Goal: Information Seeking & Learning: Learn about a topic

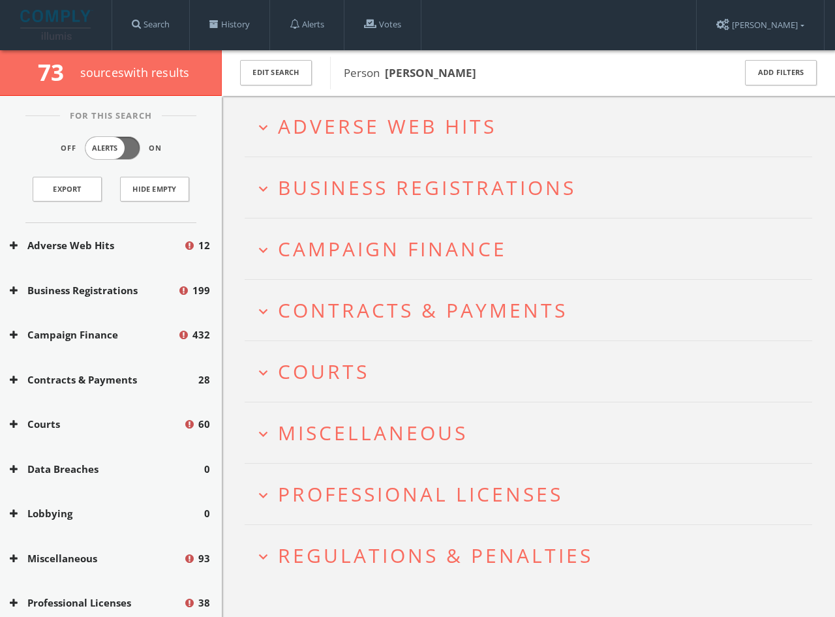
click at [446, 136] on span "Adverse Web Hits" at bounding box center [387, 126] width 219 height 27
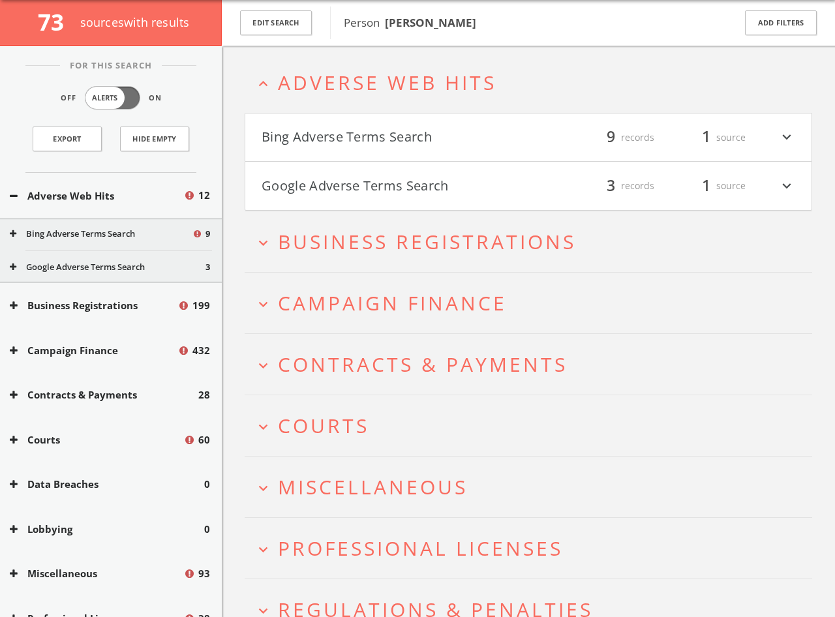
click at [448, 134] on button "Bing Adverse Terms Search" at bounding box center [395, 138] width 267 height 22
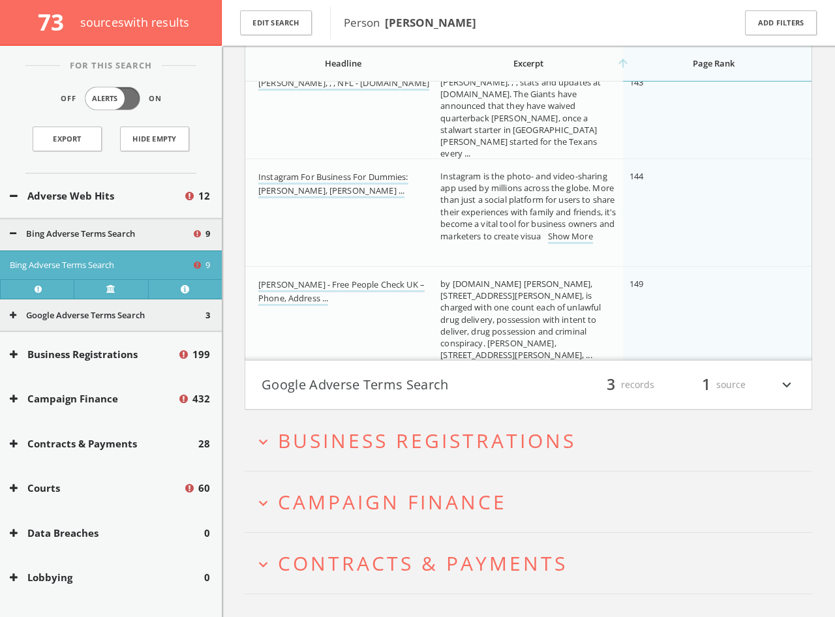
scroll to position [754, 0]
click at [503, 376] on button "Google Adverse Terms Search" at bounding box center [395, 384] width 267 height 22
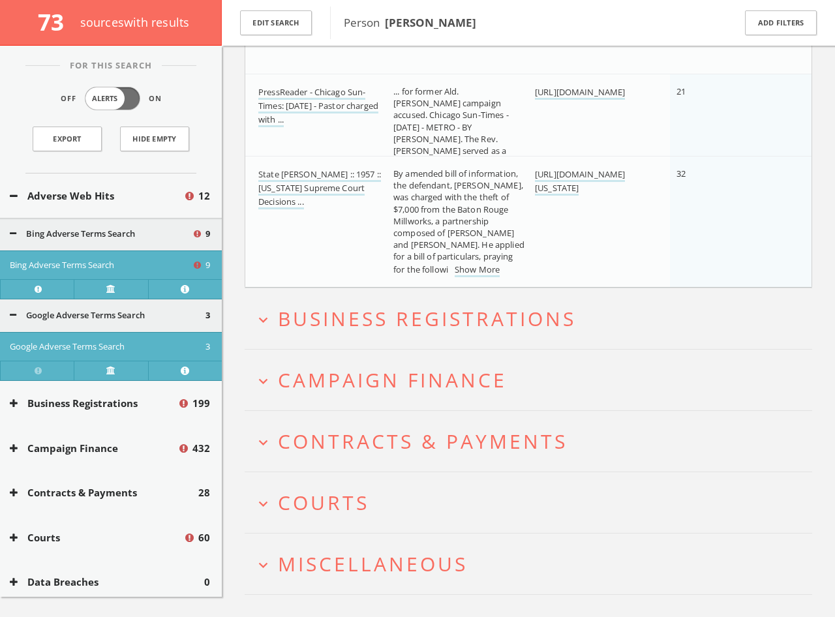
scroll to position [1402, 0]
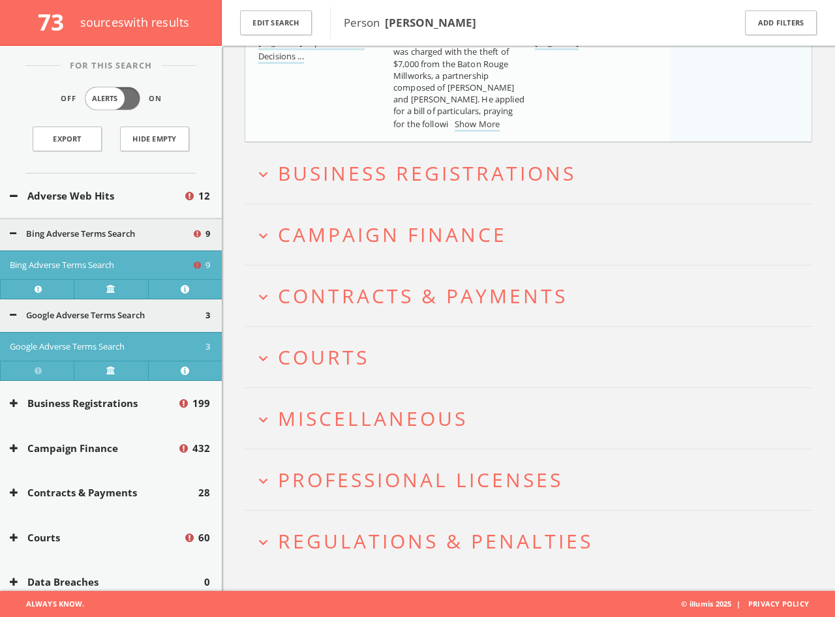
click at [421, 167] on span "Business Registrations" at bounding box center [427, 173] width 298 height 27
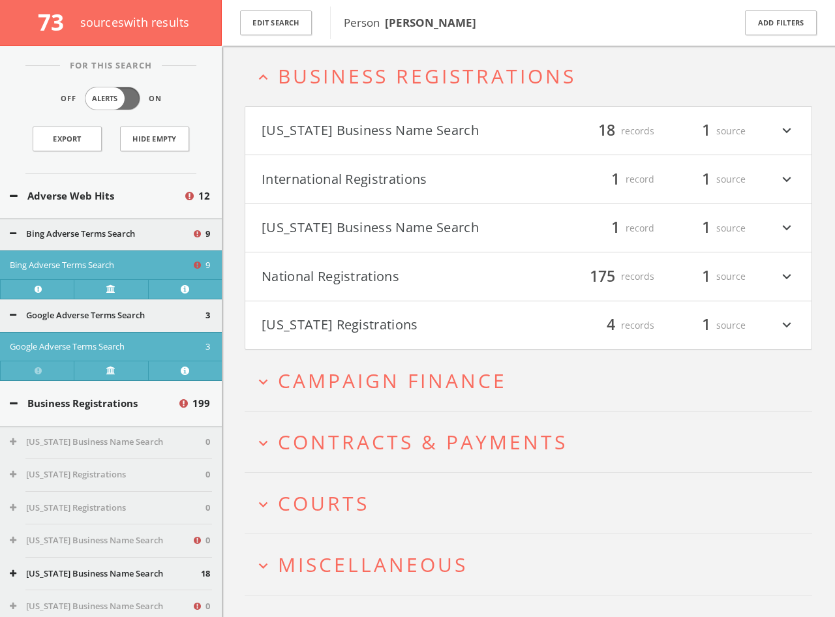
click at [446, 376] on span "Campaign Finance" at bounding box center [392, 380] width 229 height 27
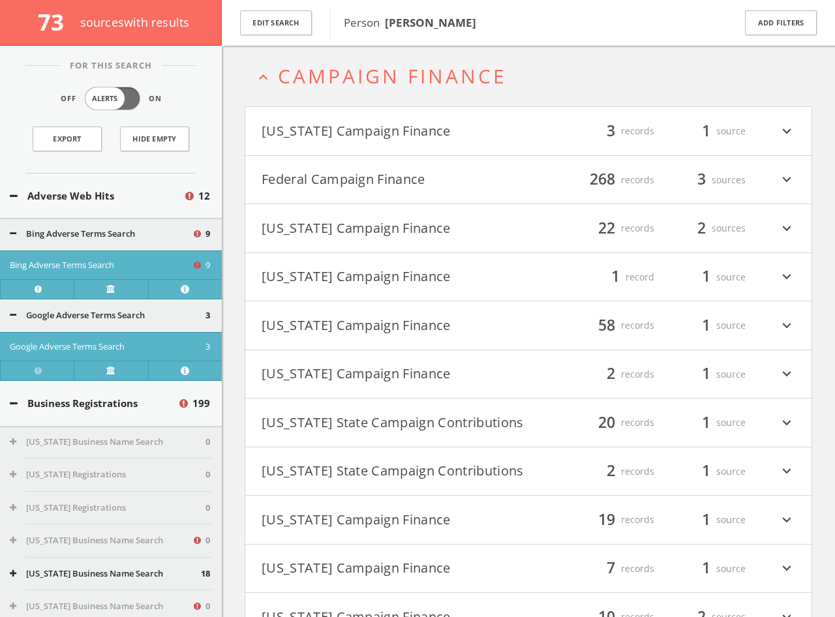
click at [418, 130] on button "[US_STATE] Campaign Finance" at bounding box center [395, 131] width 267 height 22
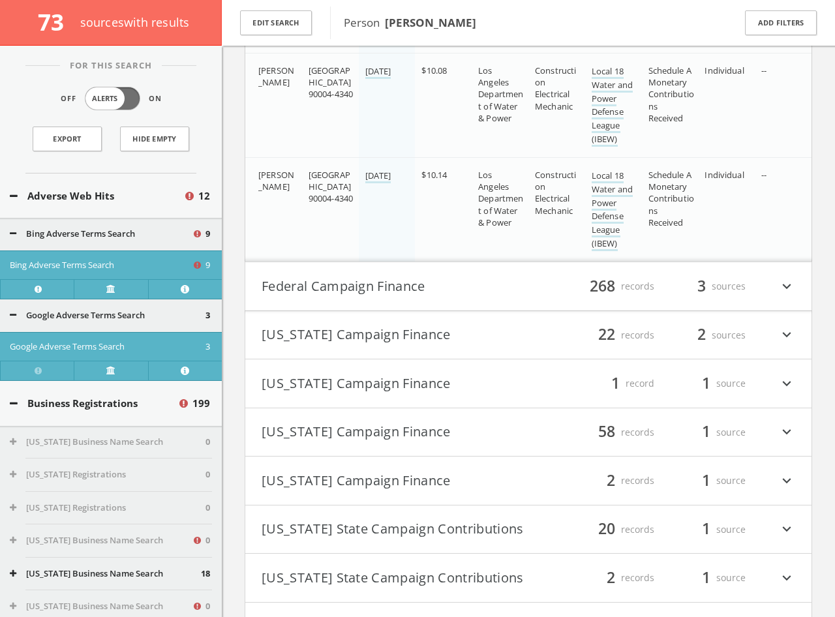
click at [441, 287] on button "Federal Campaign Finance" at bounding box center [395, 286] width 267 height 22
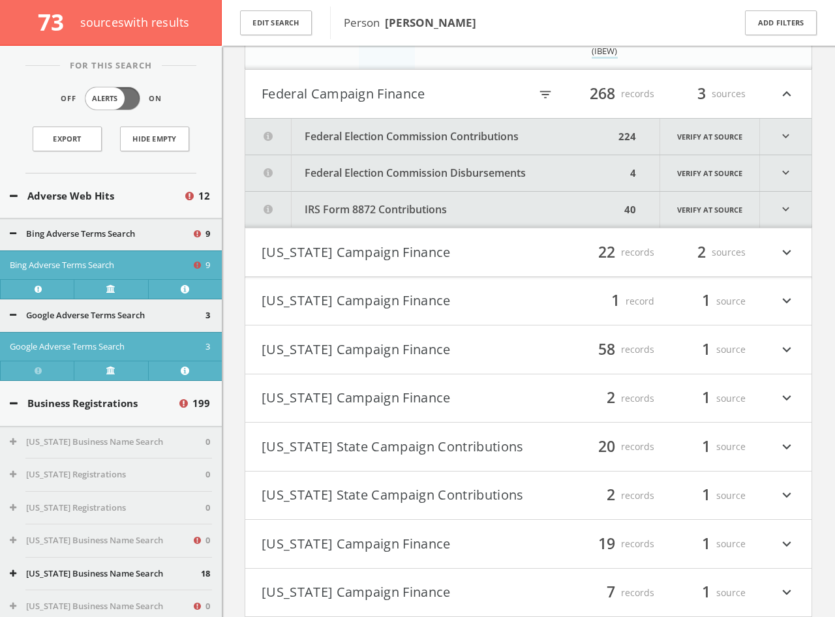
scroll to position [2325, 0]
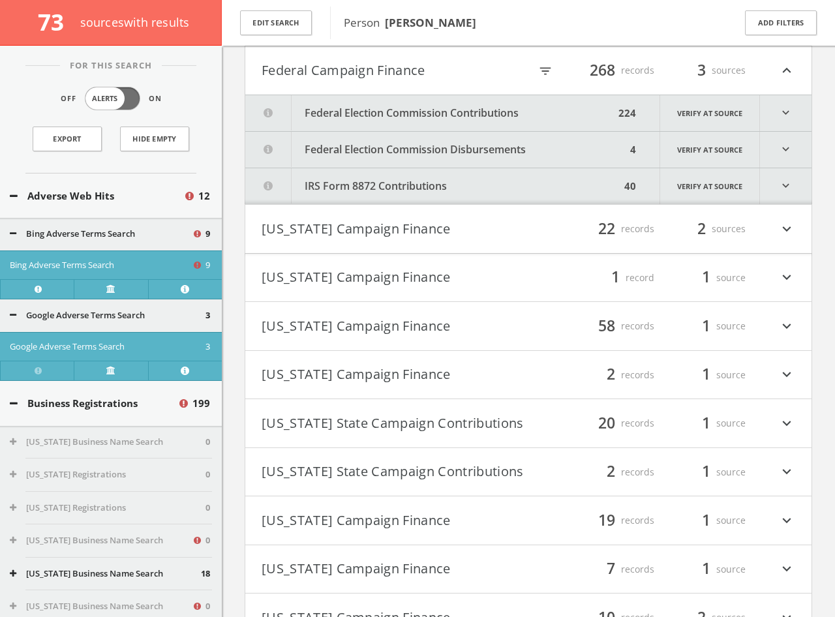
click at [458, 114] on button "Federal Election Commission Contributions" at bounding box center [429, 113] width 369 height 36
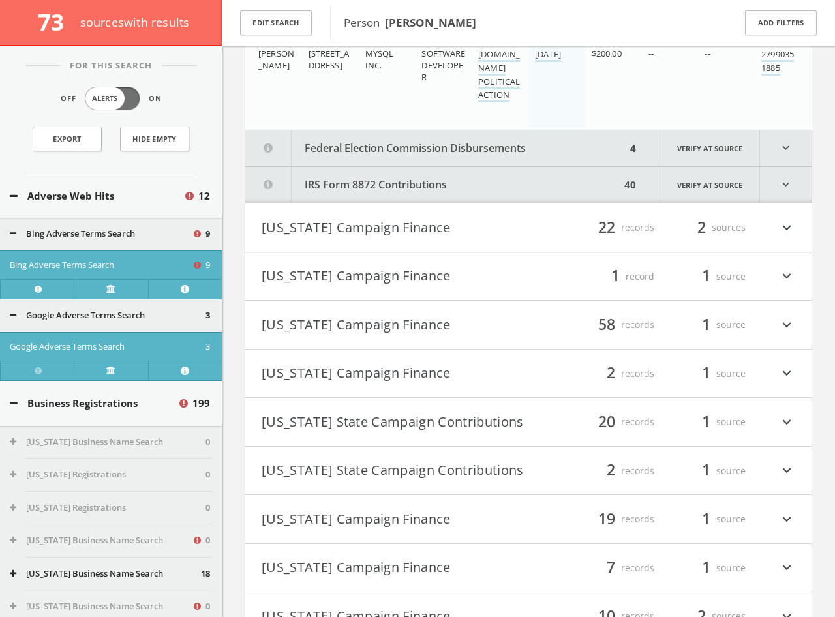
scroll to position [25676, 0]
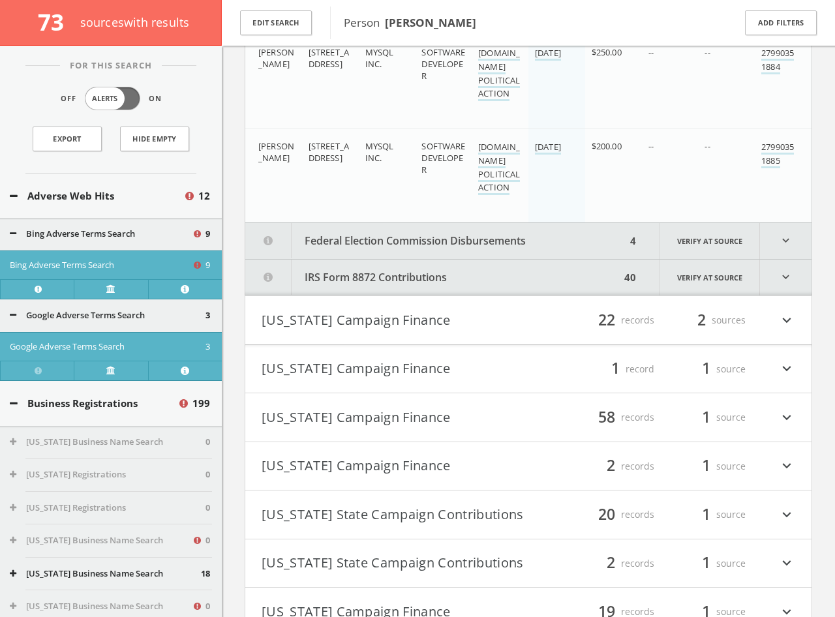
click at [363, 314] on button "[US_STATE] Campaign Finance" at bounding box center [395, 320] width 267 height 22
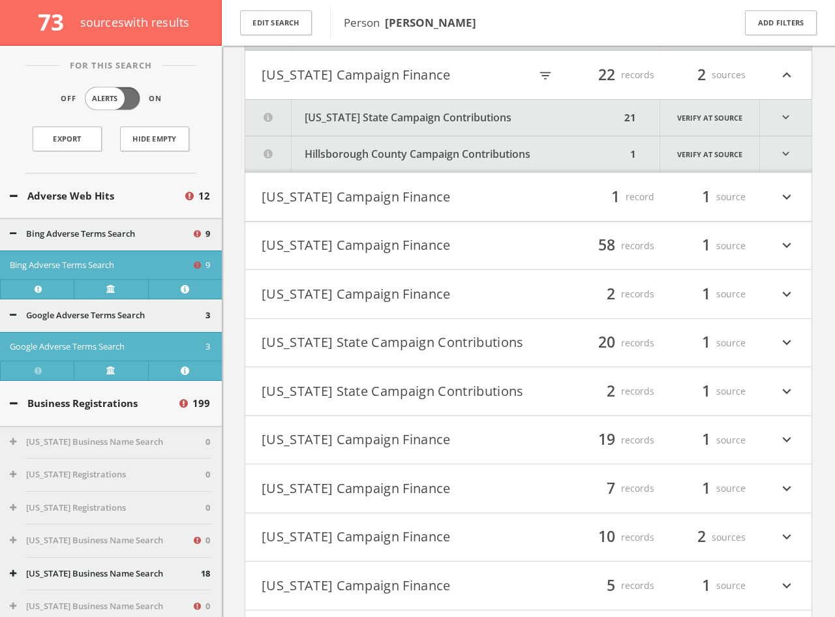
scroll to position [25926, 0]
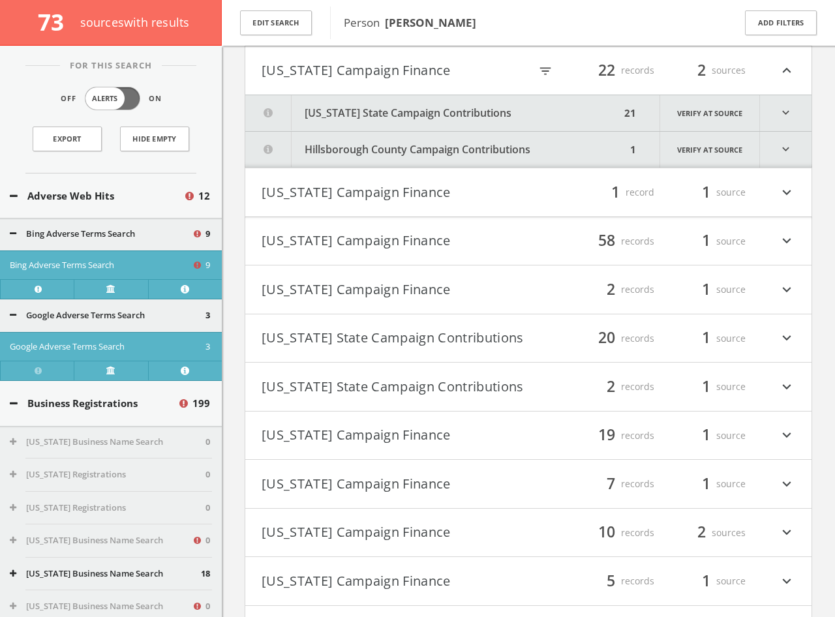
click at [380, 112] on button "[US_STATE] State Campaign Contributions" at bounding box center [432, 113] width 375 height 36
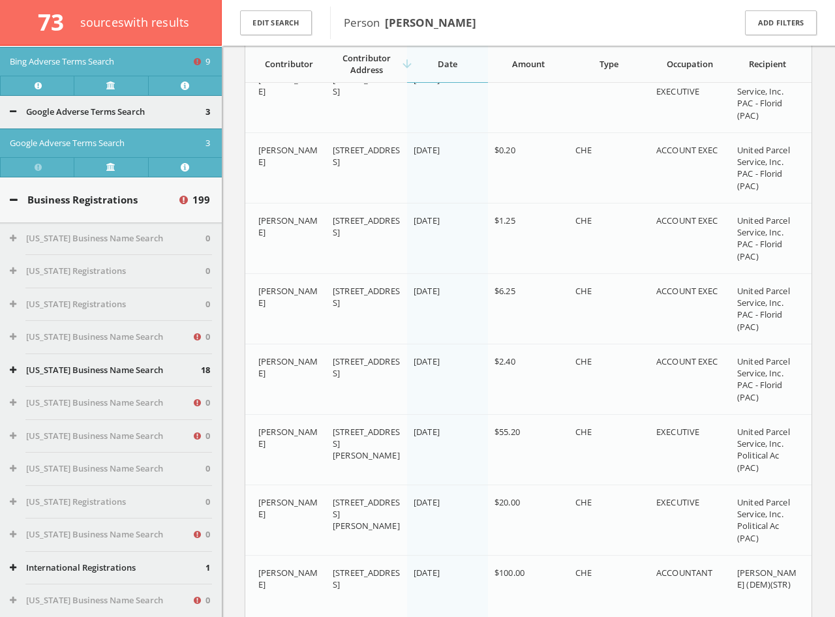
scroll to position [326, 0]
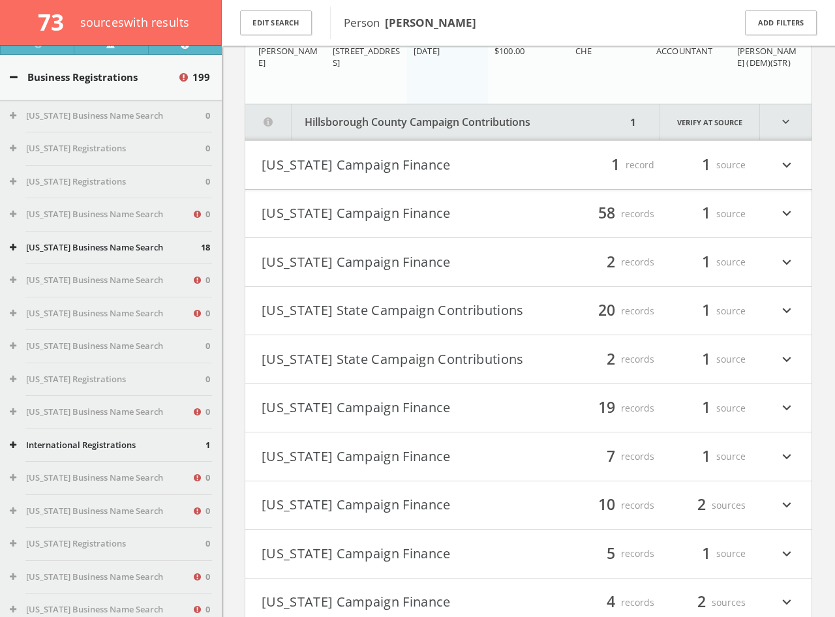
click at [423, 164] on button "[US_STATE] Campaign Finance" at bounding box center [395, 165] width 267 height 22
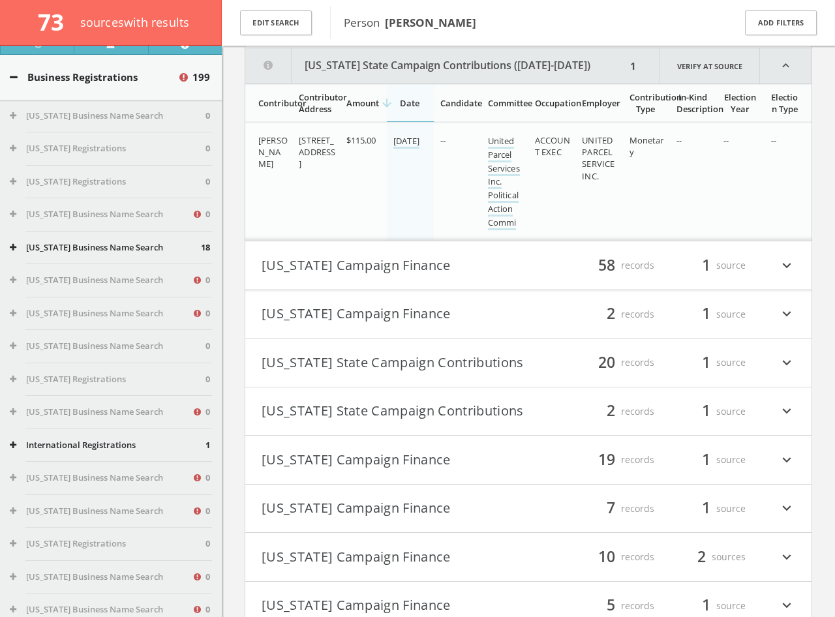
scroll to position [27620, 0]
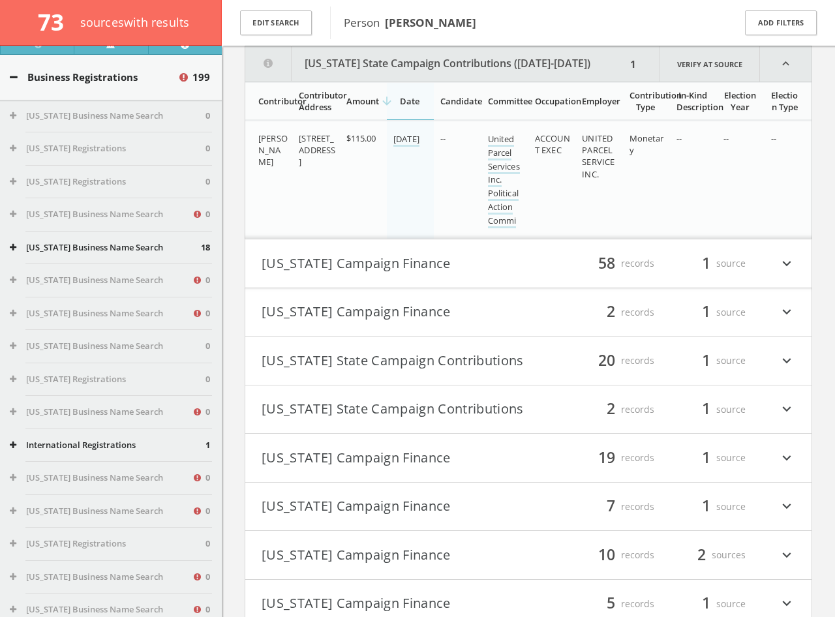
click at [431, 264] on button "[US_STATE] Campaign Finance" at bounding box center [395, 264] width 267 height 22
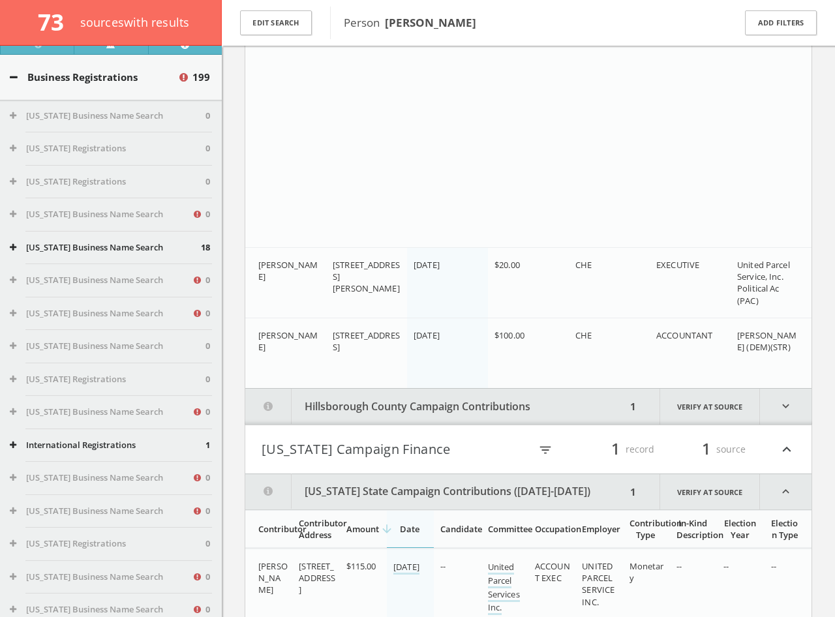
scroll to position [27601, 0]
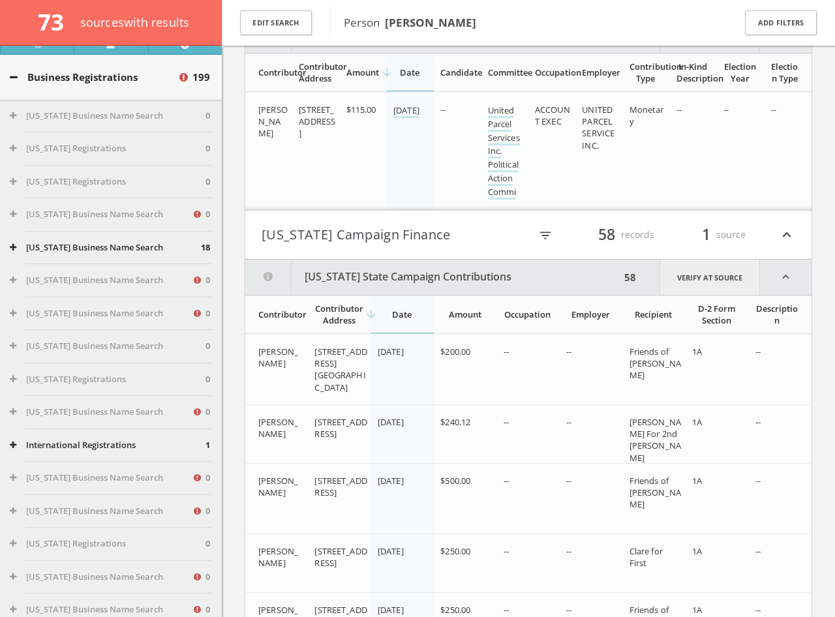
click at [704, 280] on link "Verify at source" at bounding box center [710, 277] width 101 height 35
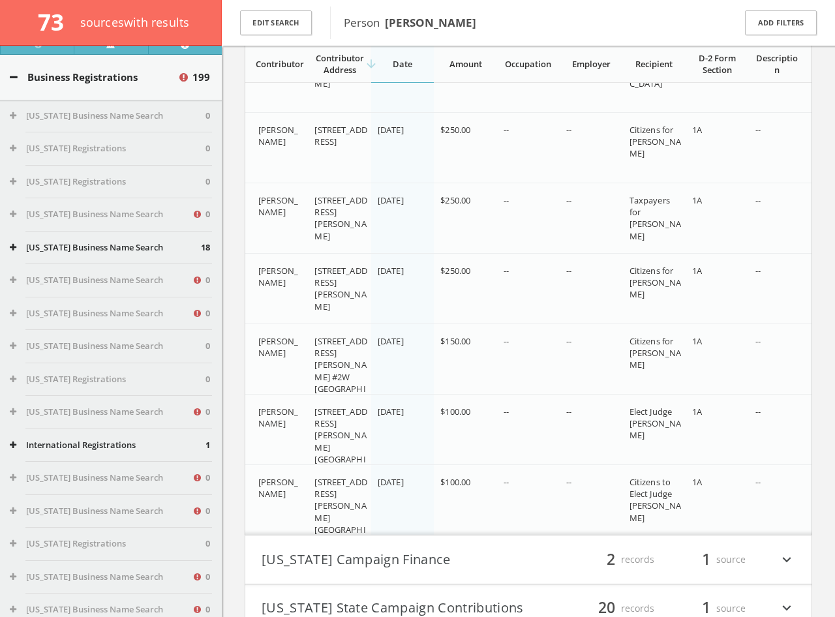
scroll to position [31648, 0]
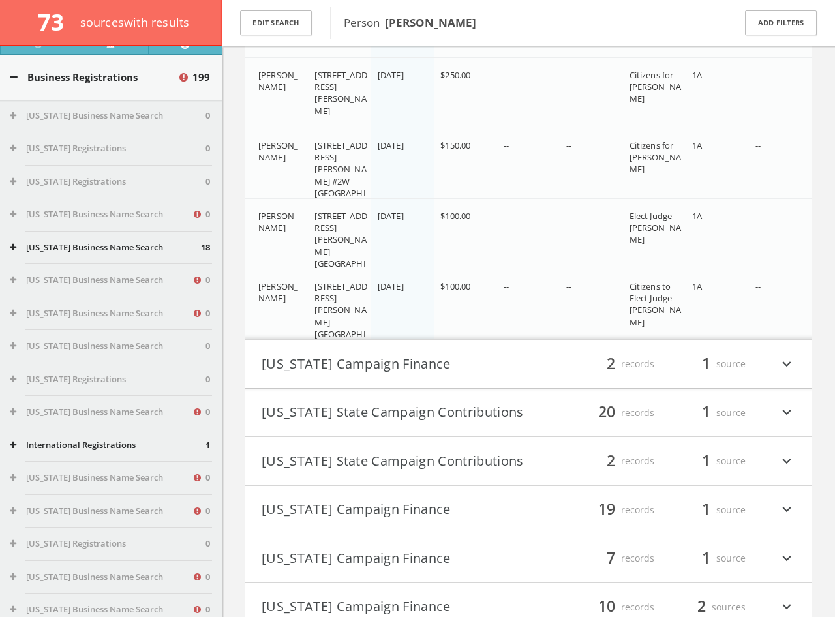
click at [473, 352] on h4 "[US_STATE] Campaign Finance filter_list 2 records 1 source expand_more" at bounding box center [528, 364] width 567 height 48
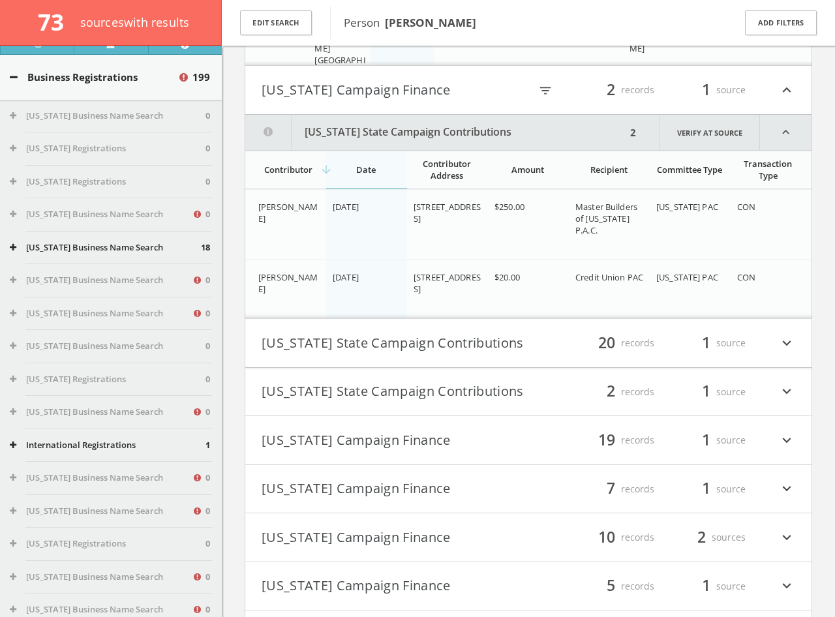
scroll to position [31990, 0]
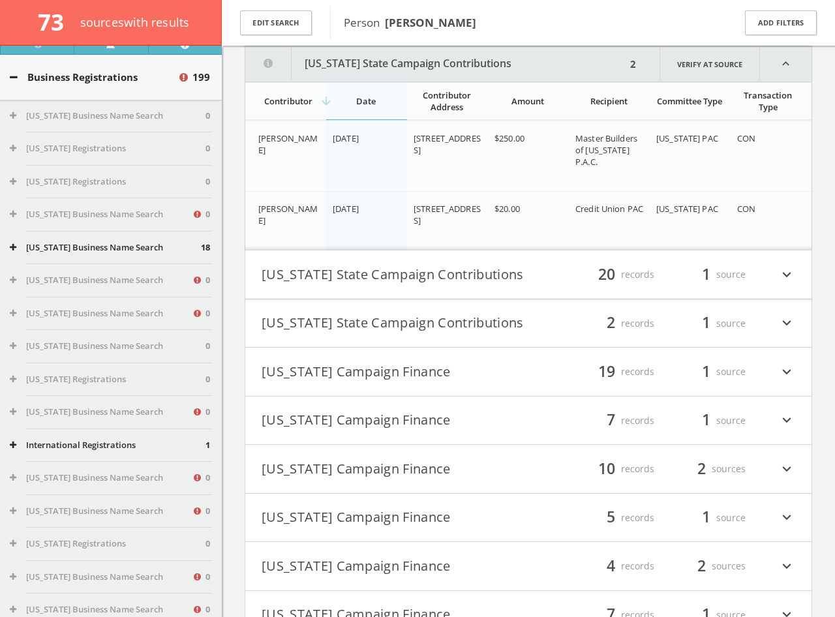
click at [430, 282] on button "[US_STATE] State Campaign Contributions" at bounding box center [395, 275] width 267 height 22
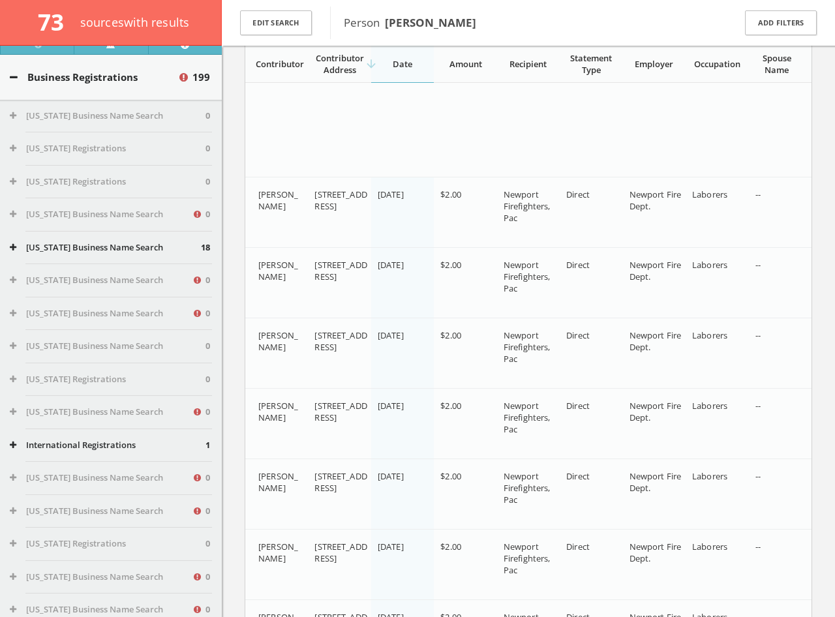
scroll to position [33418, 0]
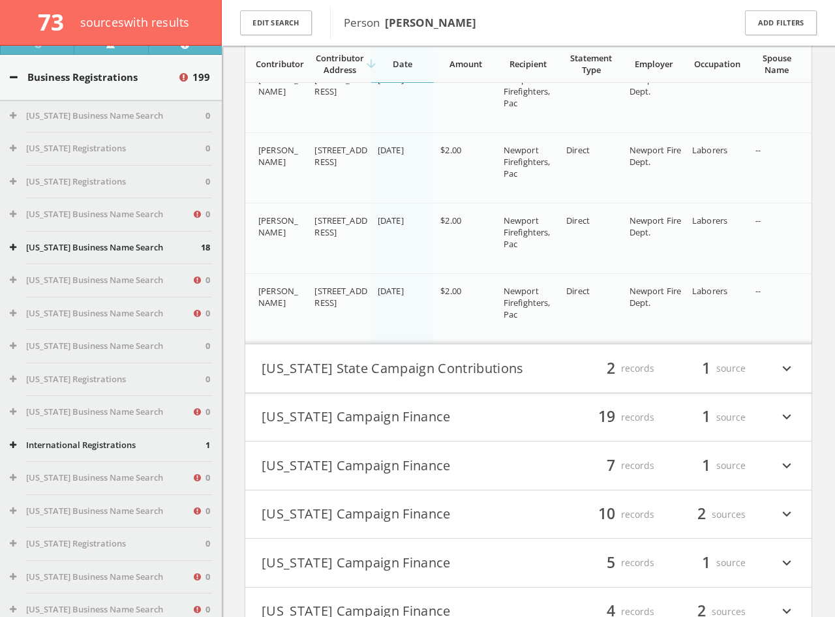
click at [424, 361] on button "[US_STATE] State Campaign Contributions" at bounding box center [395, 369] width 267 height 22
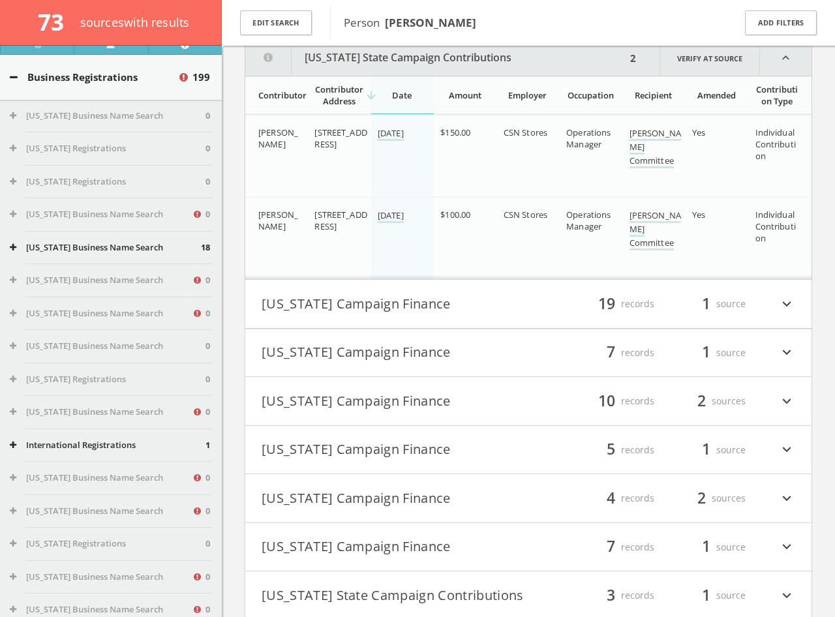
scroll to position [33772, 0]
click at [442, 315] on button "[US_STATE] Campaign Finance" at bounding box center [395, 303] width 267 height 22
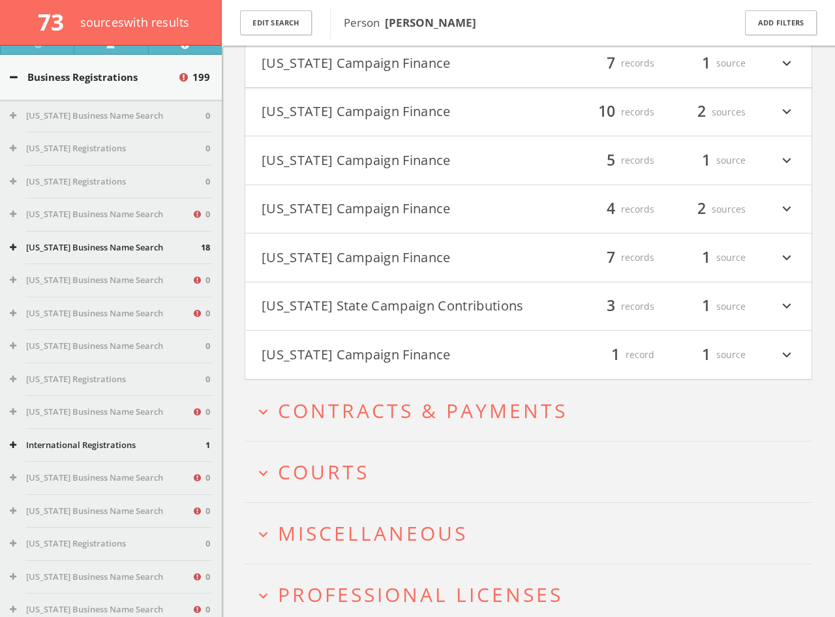
scroll to position [36071, 0]
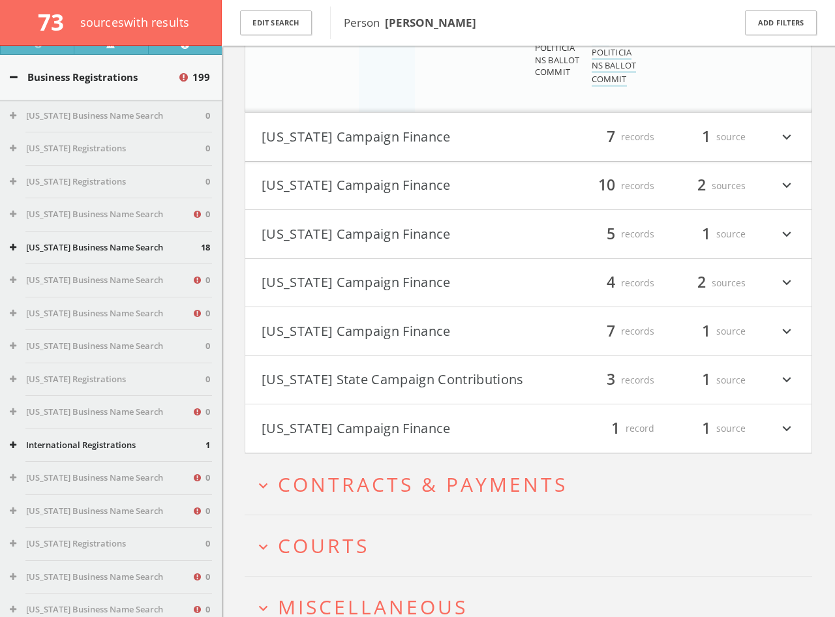
click at [405, 148] on button "[US_STATE] Campaign Finance" at bounding box center [395, 137] width 267 height 22
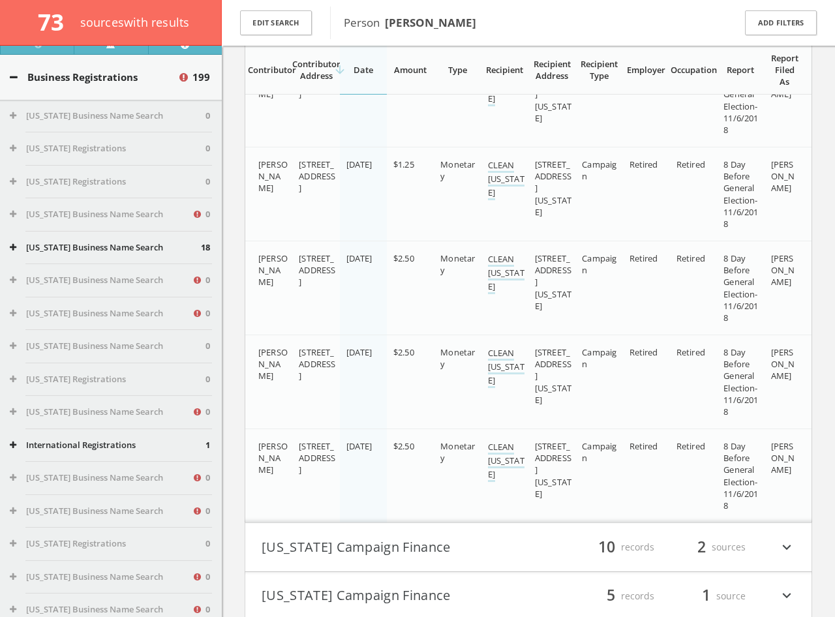
scroll to position [36716, 0]
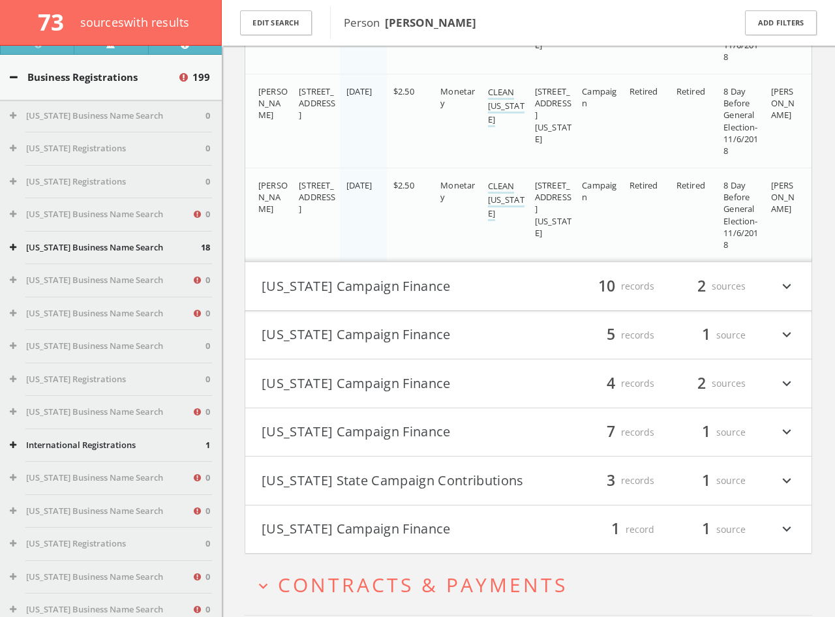
click at [407, 279] on h4 "[US_STATE] Campaign Finance filter_list 10 records 2 sources expand_more" at bounding box center [528, 286] width 567 height 48
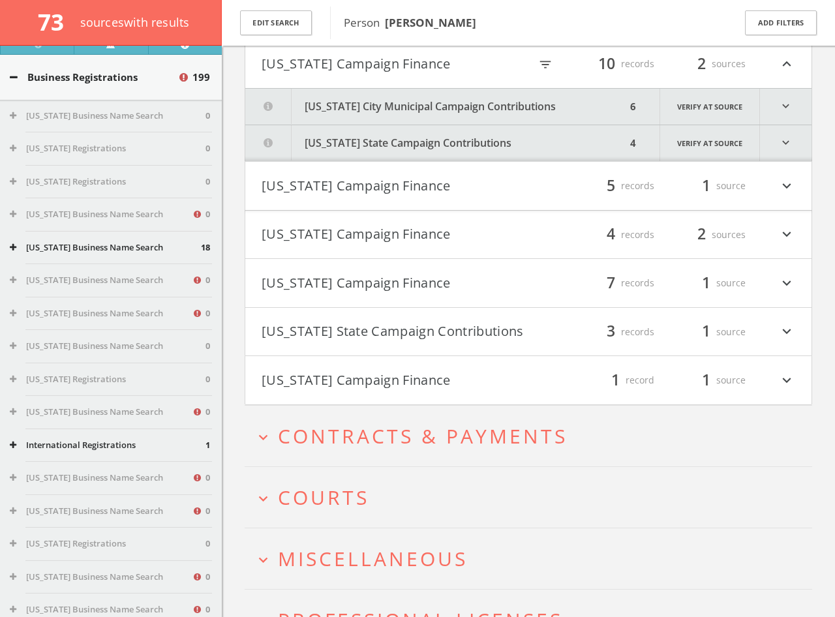
click at [386, 117] on button "[US_STATE] City Municipal Campaign Contributions" at bounding box center [435, 107] width 381 height 36
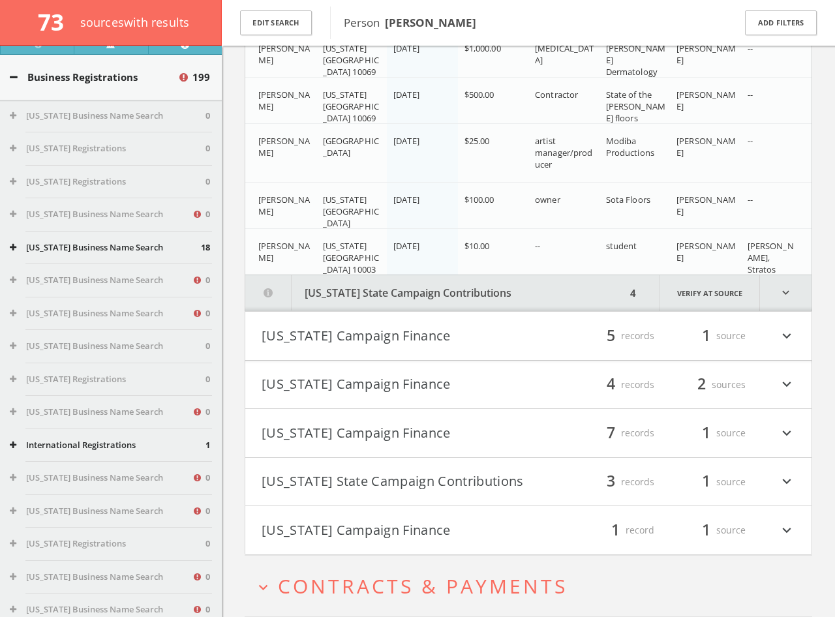
scroll to position [37118, 0]
click at [424, 301] on button "[US_STATE] State Campaign Contributions" at bounding box center [435, 293] width 381 height 36
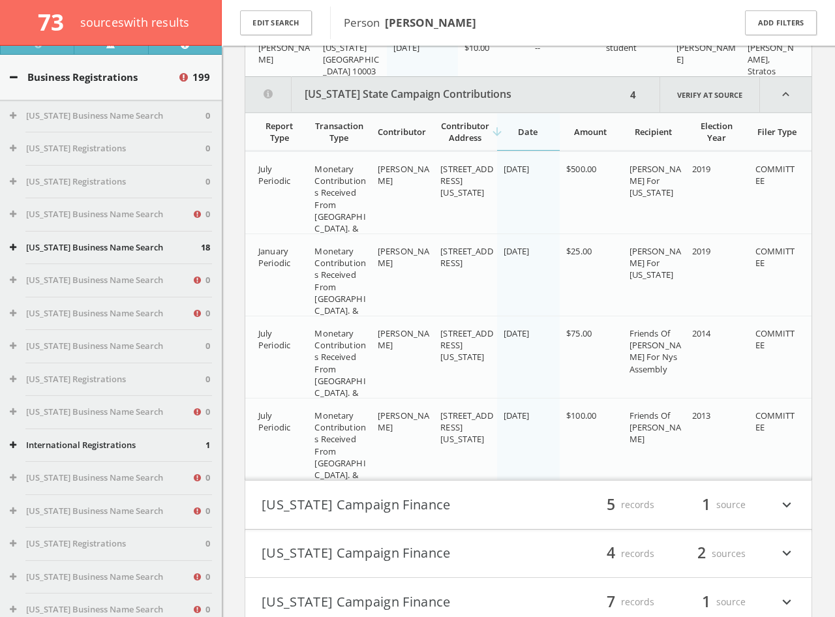
scroll to position [37353, 0]
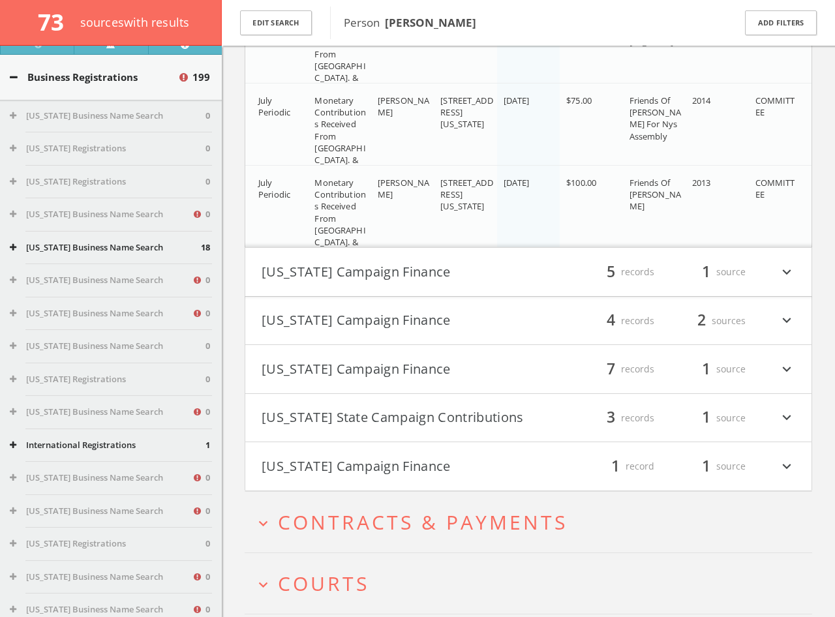
click at [496, 281] on button "[US_STATE] Campaign Finance" at bounding box center [395, 272] width 267 height 22
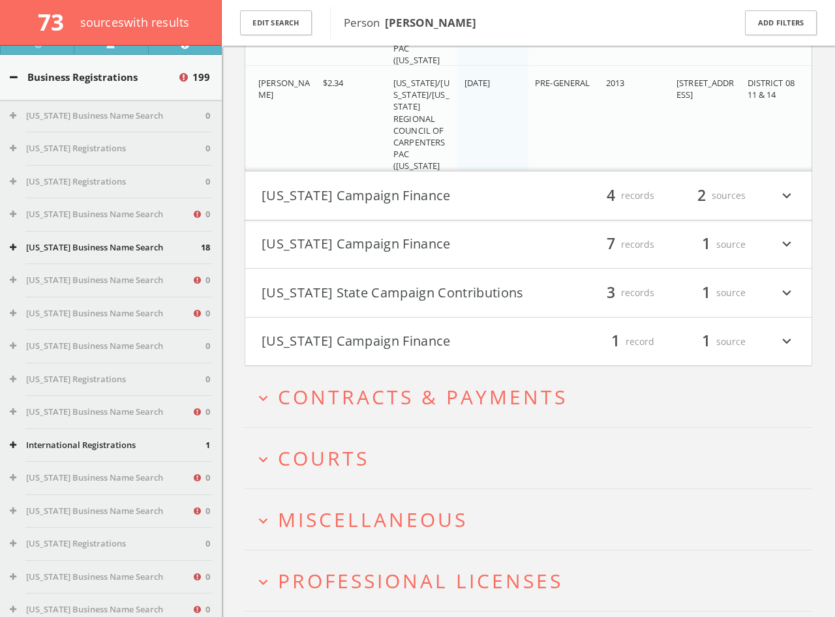
scroll to position [38328, 0]
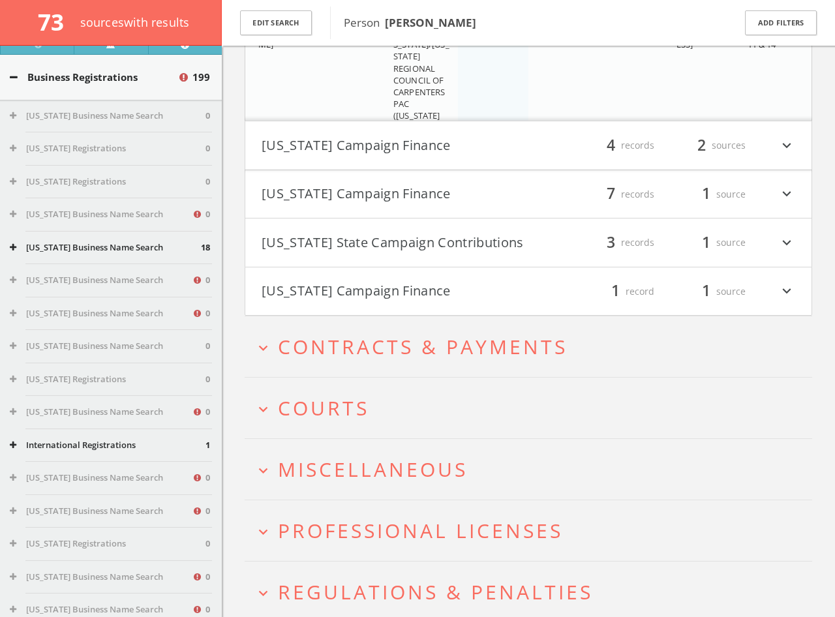
click at [458, 157] on button "[US_STATE] Campaign Finance" at bounding box center [395, 145] width 267 height 22
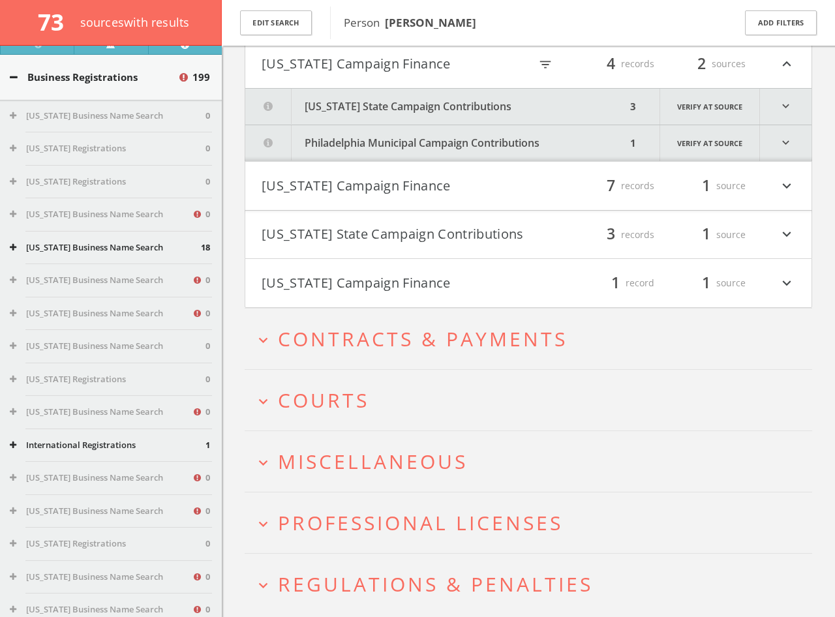
click at [459, 104] on button "[US_STATE] State Campaign Contributions" at bounding box center [435, 107] width 381 height 36
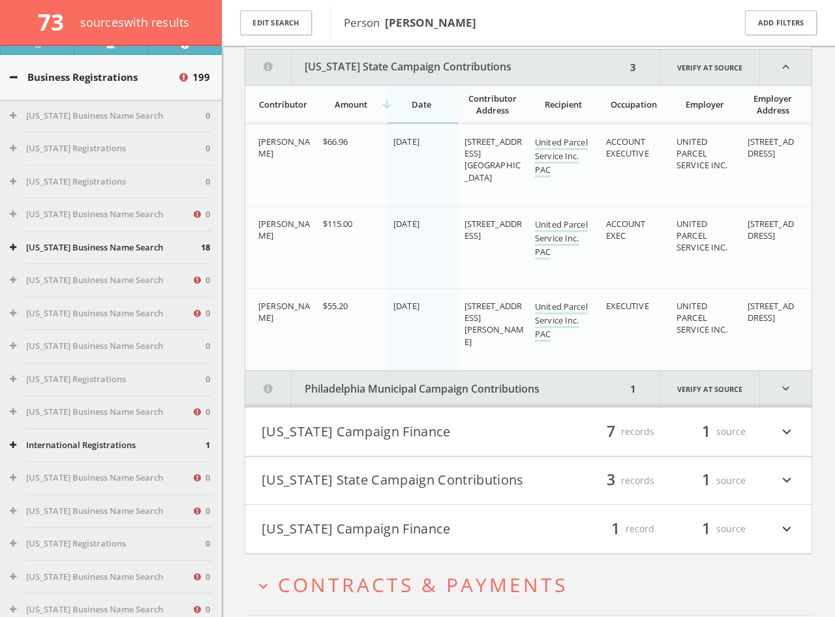
scroll to position [38458, 0]
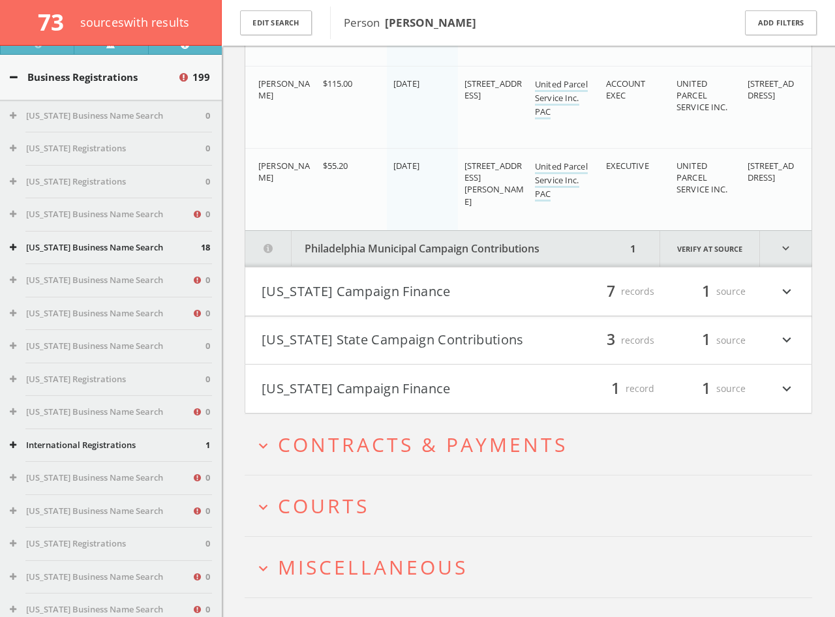
click at [466, 248] on button "Philadelphia Municipal Campaign Contributions" at bounding box center [435, 249] width 381 height 36
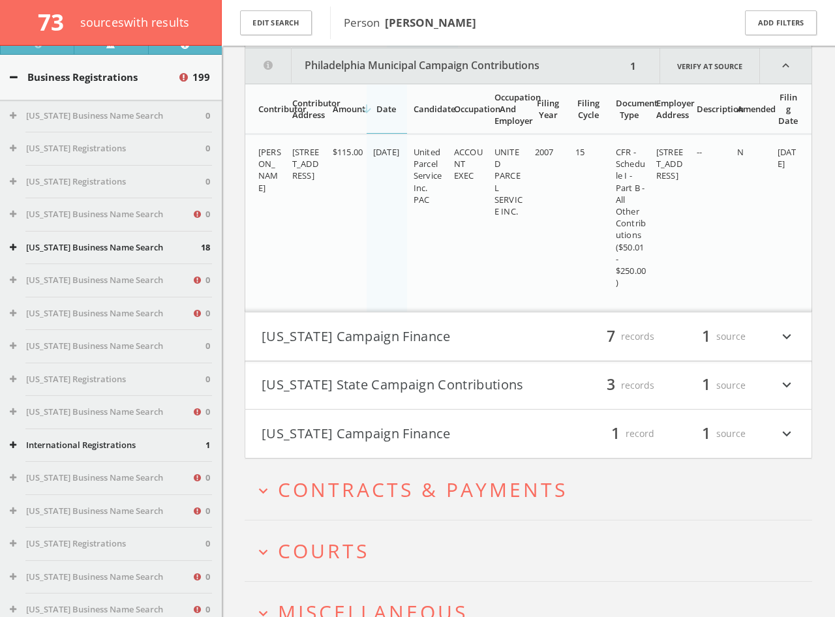
scroll to position [38780, 0]
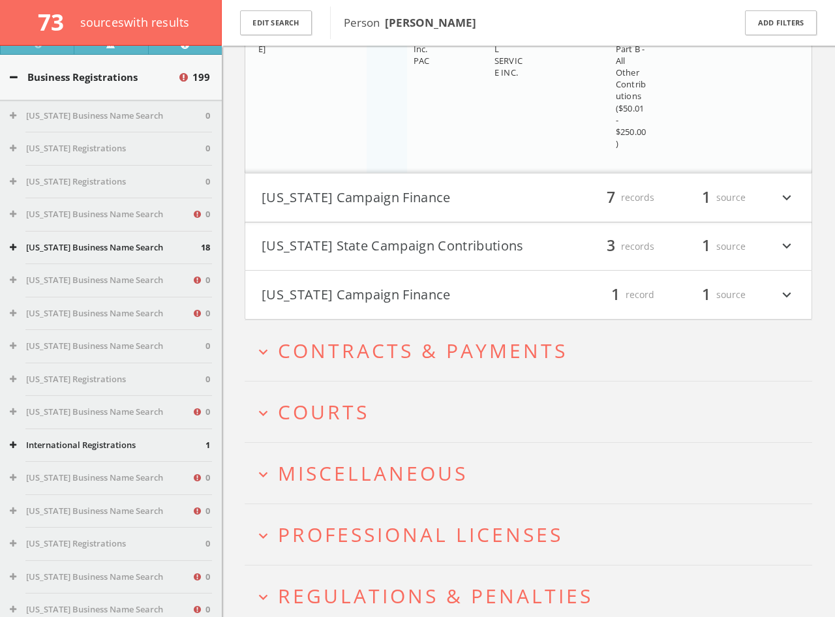
click at [430, 200] on button "[US_STATE] Campaign Finance" at bounding box center [395, 198] width 267 height 22
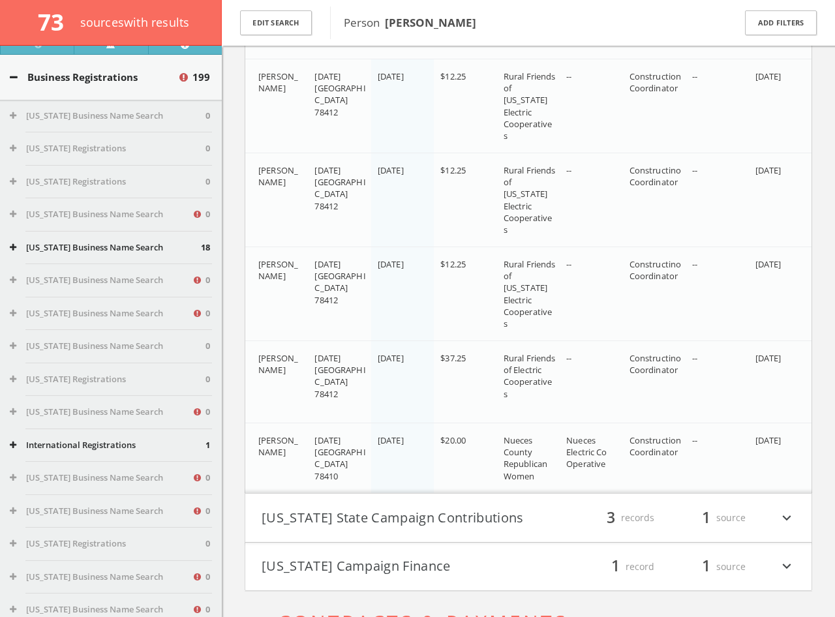
scroll to position [39485, 0]
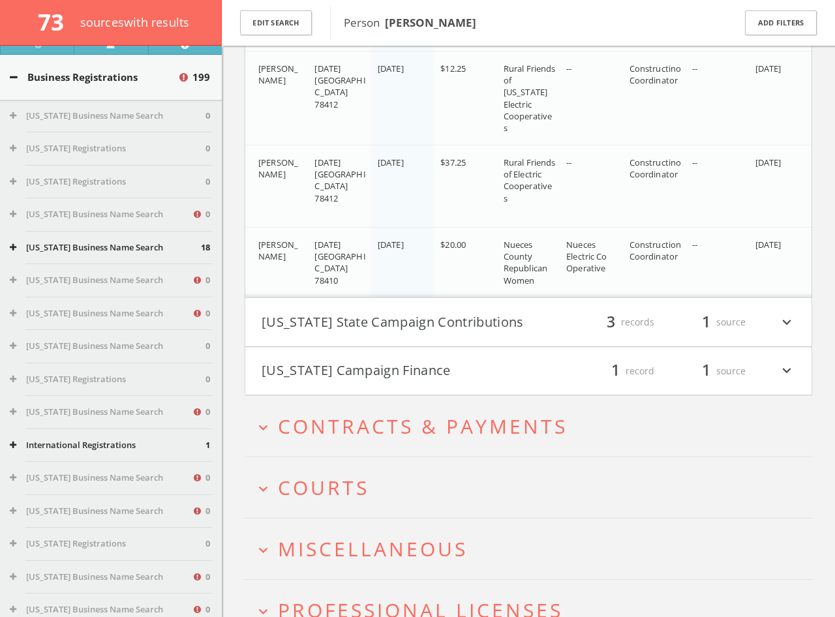
click at [425, 332] on button "[US_STATE] State Campaign Contributions" at bounding box center [395, 322] width 267 height 22
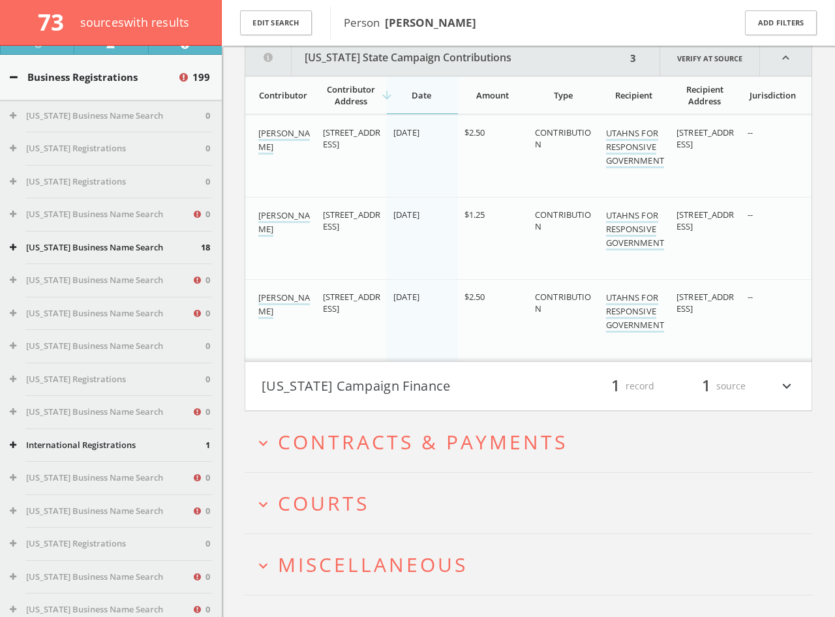
scroll to position [39795, 0]
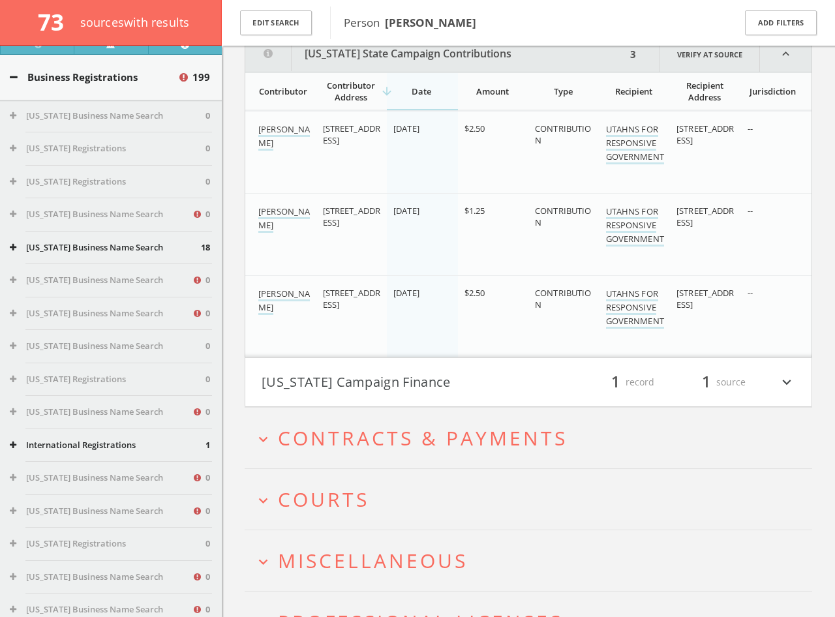
click at [426, 384] on button "[US_STATE] Campaign Finance" at bounding box center [395, 382] width 267 height 22
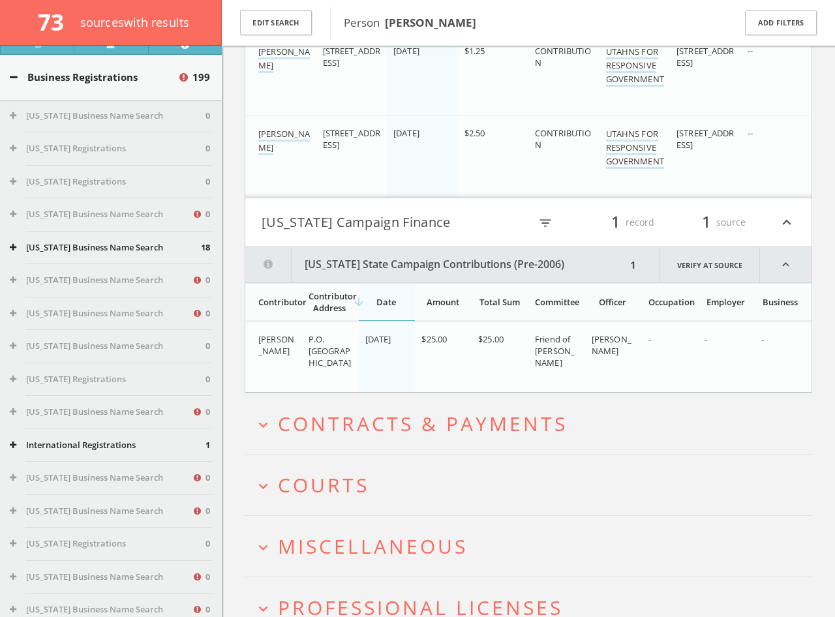
scroll to position [40090, 0]
